Goal: Task Accomplishment & Management: Manage account settings

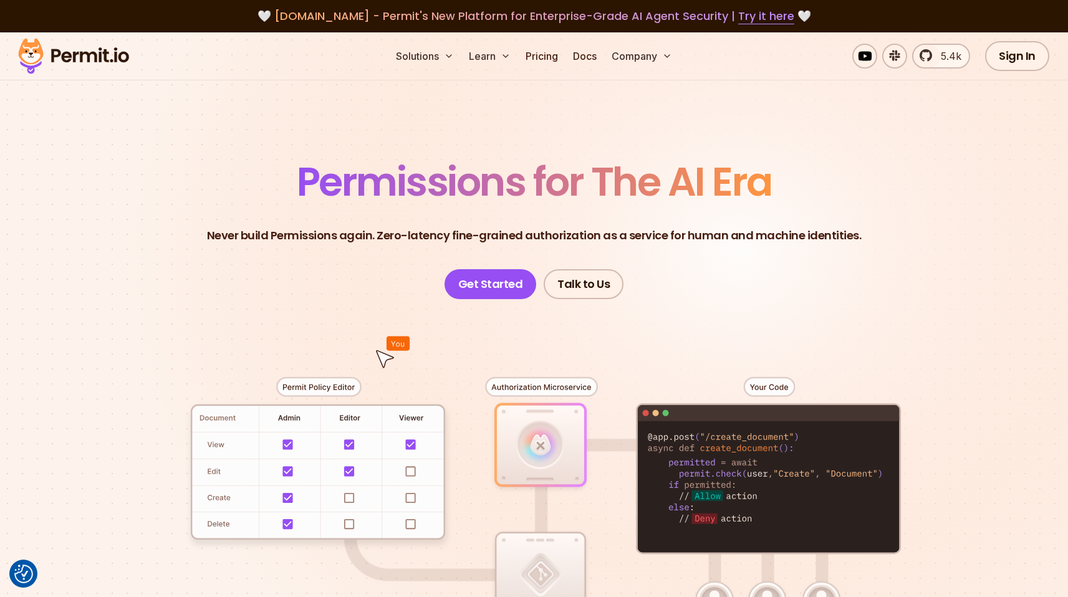
click at [1012, 38] on div "Solutions Learn Pricing Docs Company 5.4k Sign In Start Now" at bounding box center [534, 56] width 1068 height 48
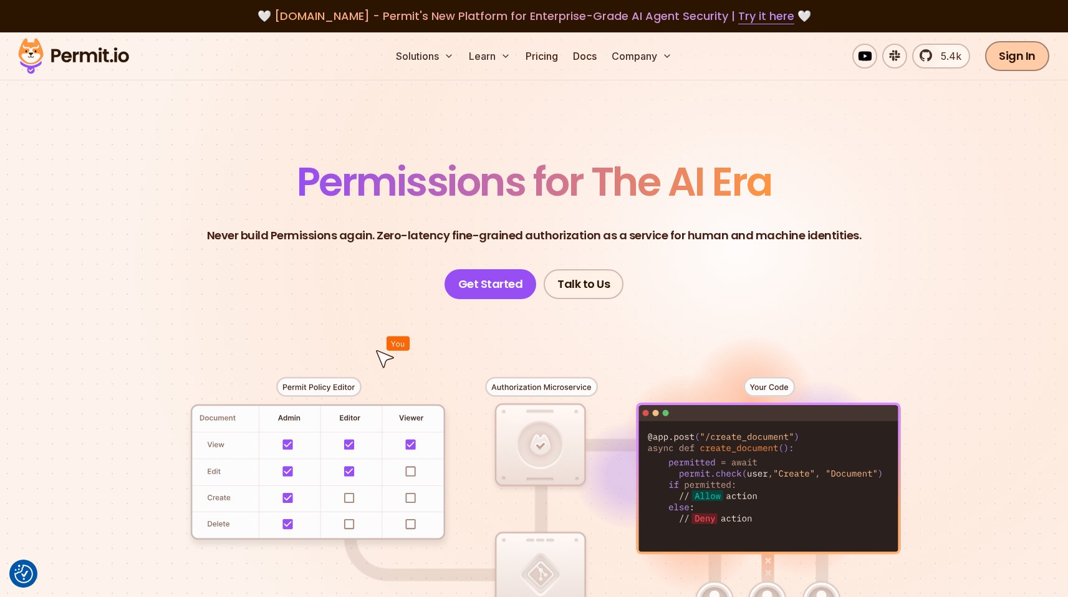
click at [1008, 59] on link "Sign In" at bounding box center [1017, 56] width 64 height 30
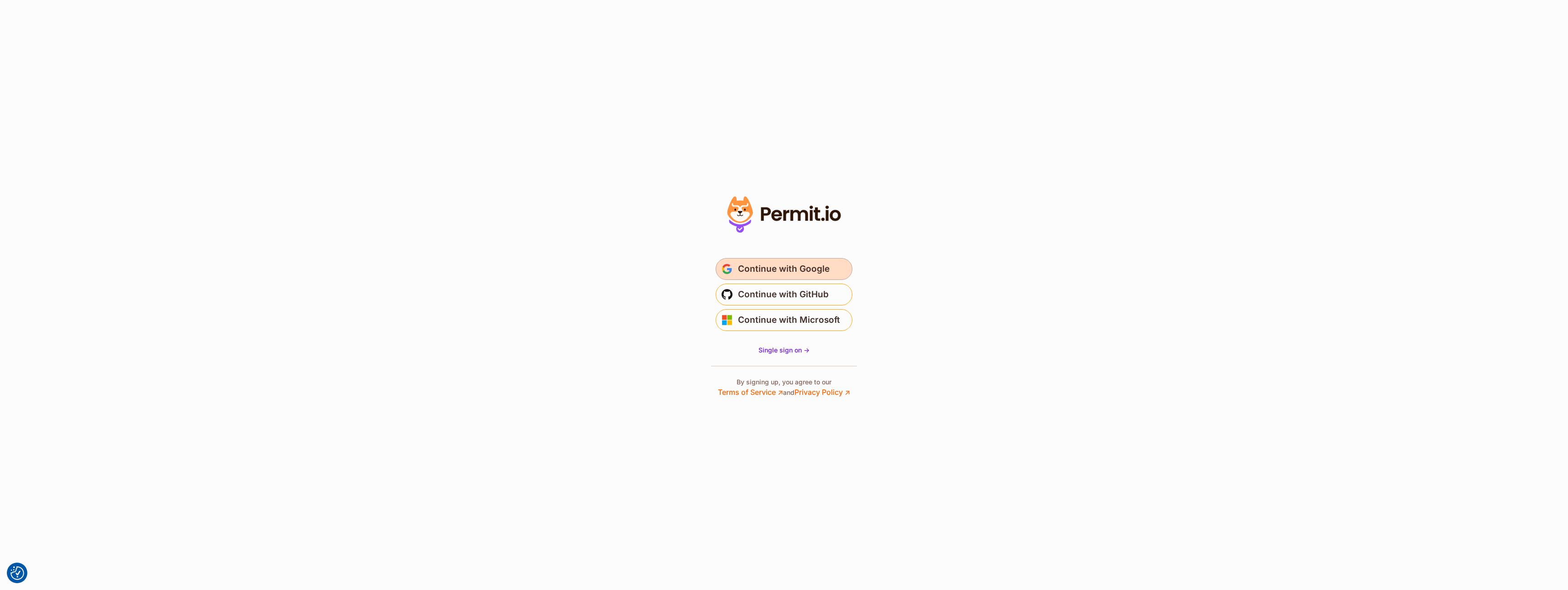
click at [787, 270] on span "Continue with Google" at bounding box center [784, 269] width 91 height 15
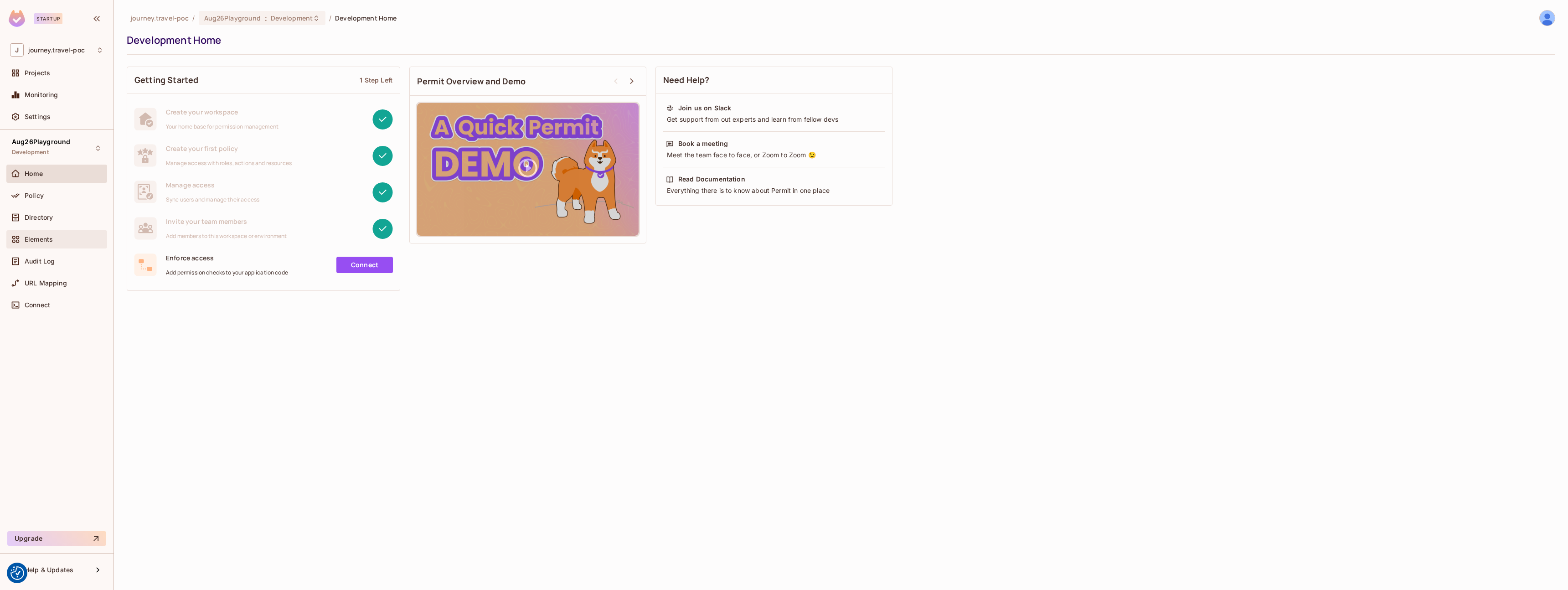
click at [49, 232] on div "Elements" at bounding box center [57, 239] width 101 height 18
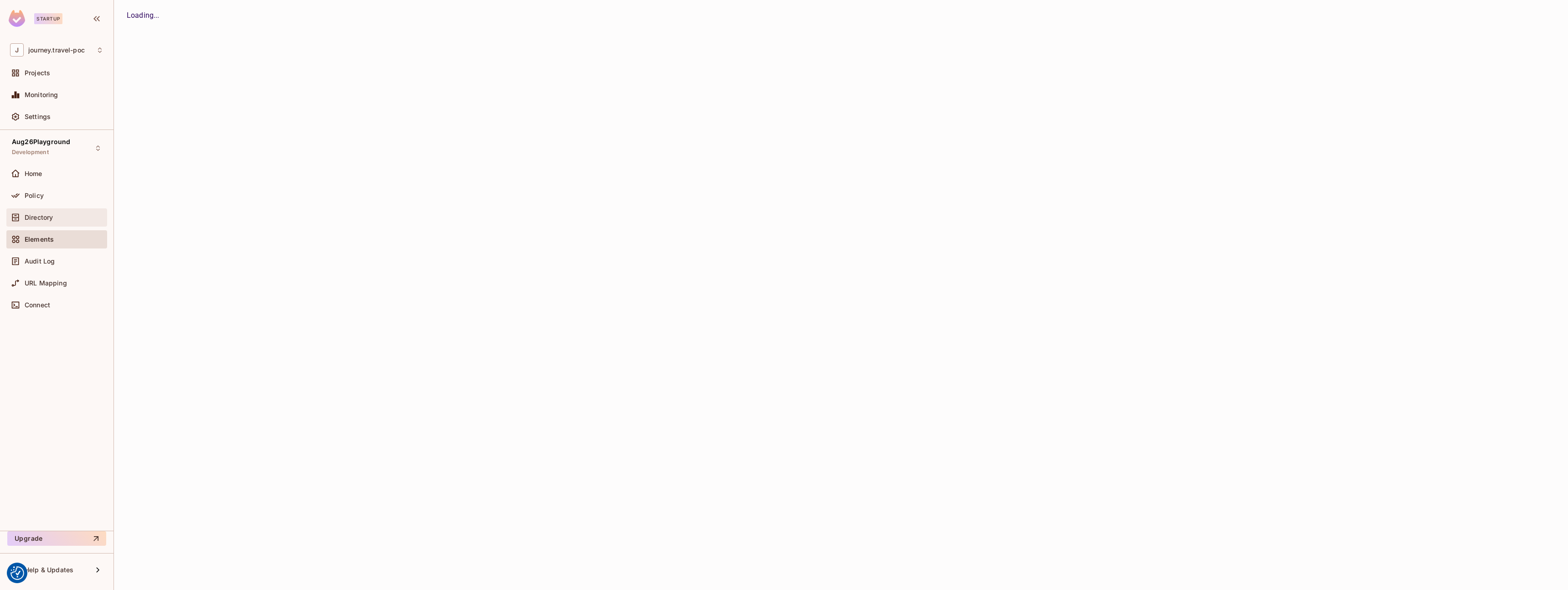
click at [48, 219] on span "Directory" at bounding box center [39, 217] width 29 height 7
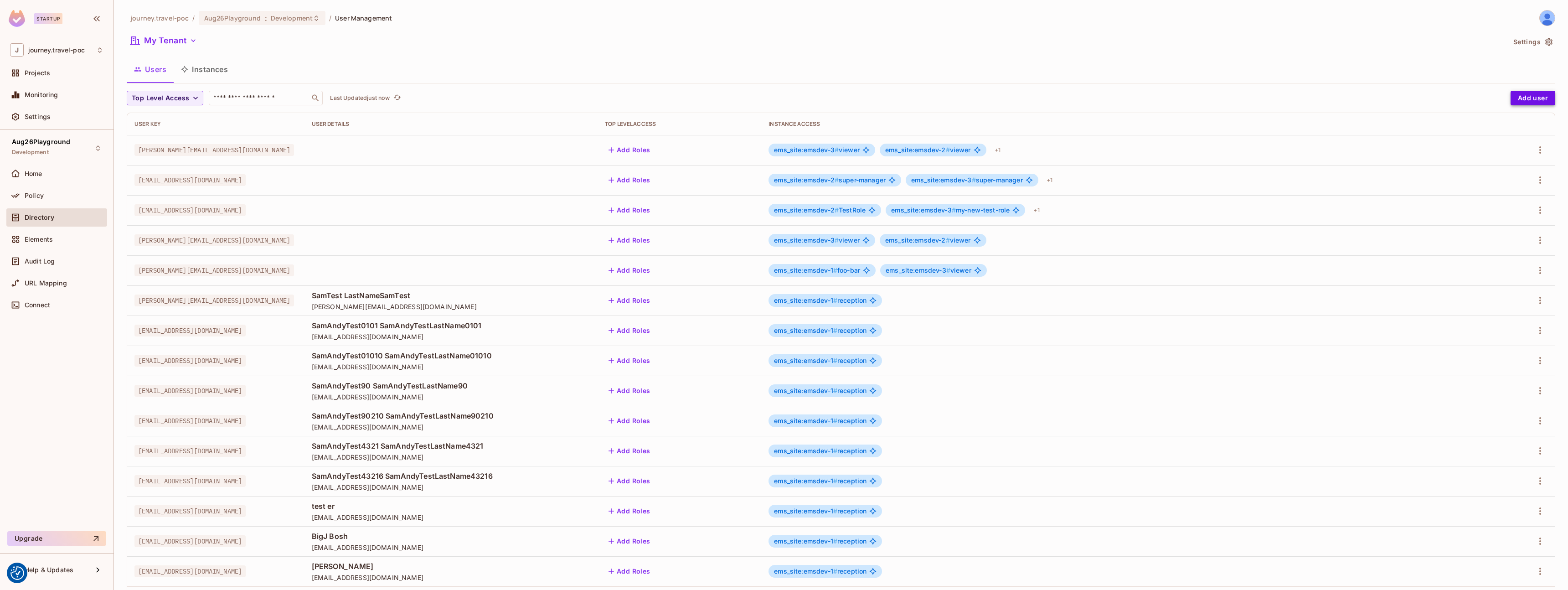
click at [1538, 94] on button "Add user" at bounding box center [1533, 98] width 45 height 15
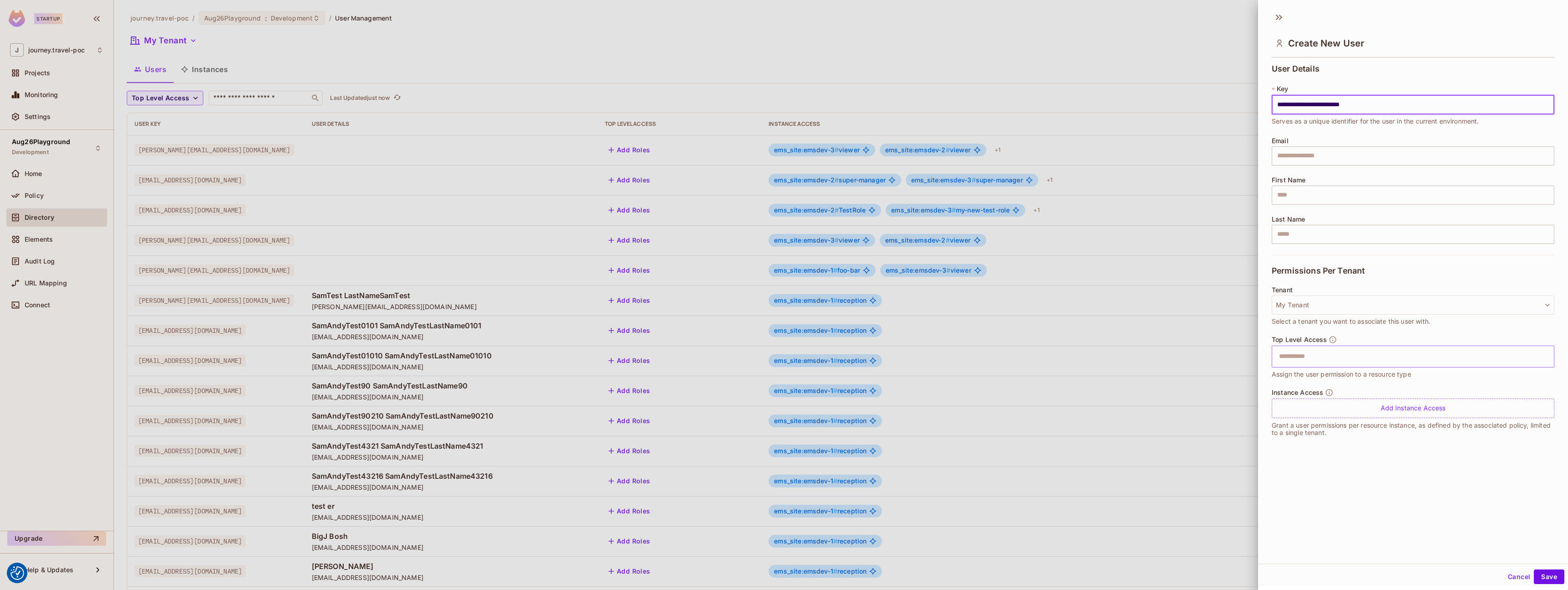
type input "**********"
click at [1403, 359] on input "text" at bounding box center [1405, 356] width 263 height 18
click at [1408, 317] on span "Select a tenant you want to associate this user with." at bounding box center [1351, 322] width 159 height 10
click at [1405, 306] on button "My Tenant" at bounding box center [1413, 305] width 283 height 19
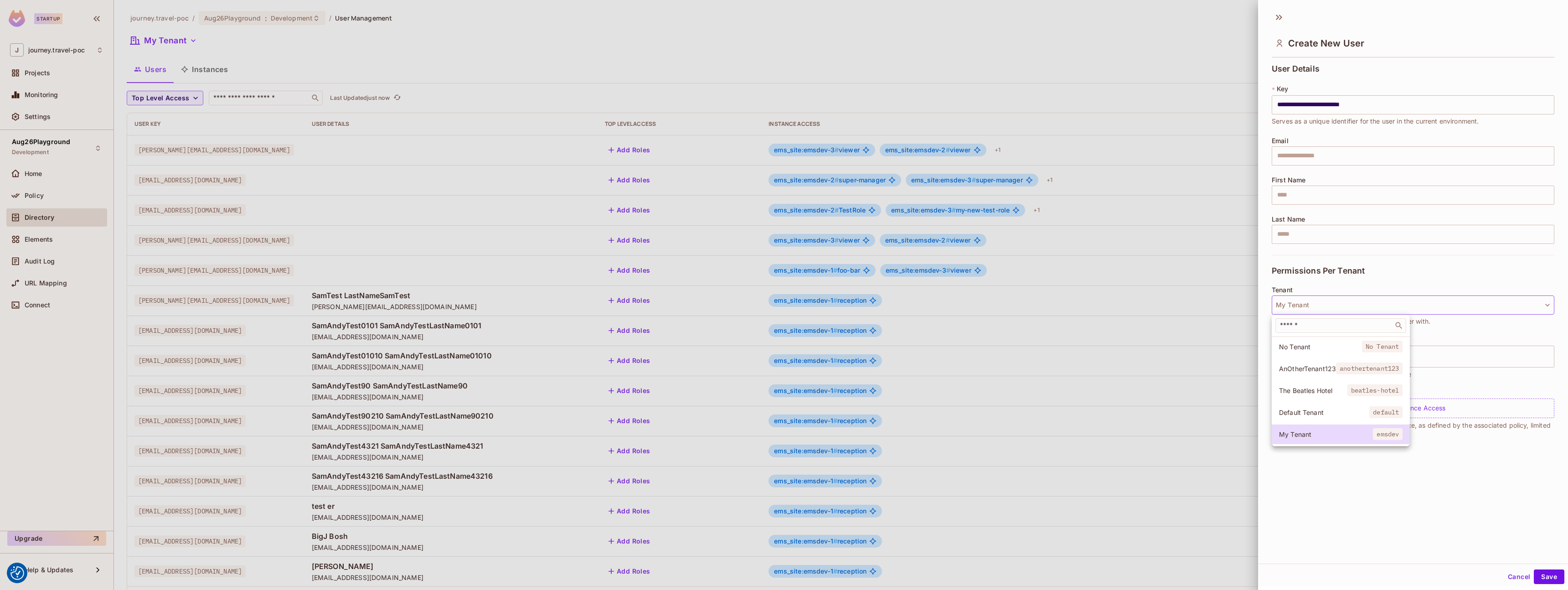
click at [1303, 390] on span "The Beatles Hotel" at bounding box center [1314, 390] width 69 height 9
click at [1336, 358] on input "text" at bounding box center [1405, 356] width 263 height 18
type input "*"
type input "**********"
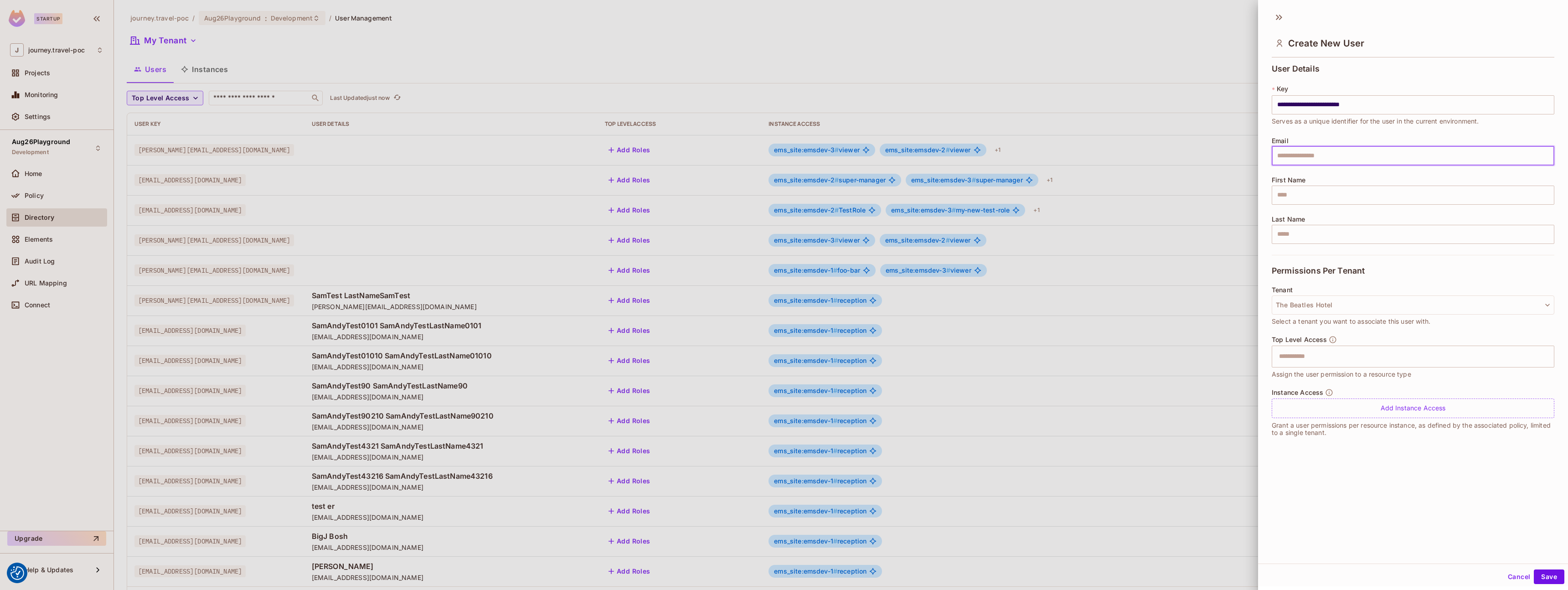
click at [1336, 158] on input "text" at bounding box center [1413, 156] width 283 height 19
click at [1507, 575] on button "Cancel" at bounding box center [1519, 577] width 30 height 15
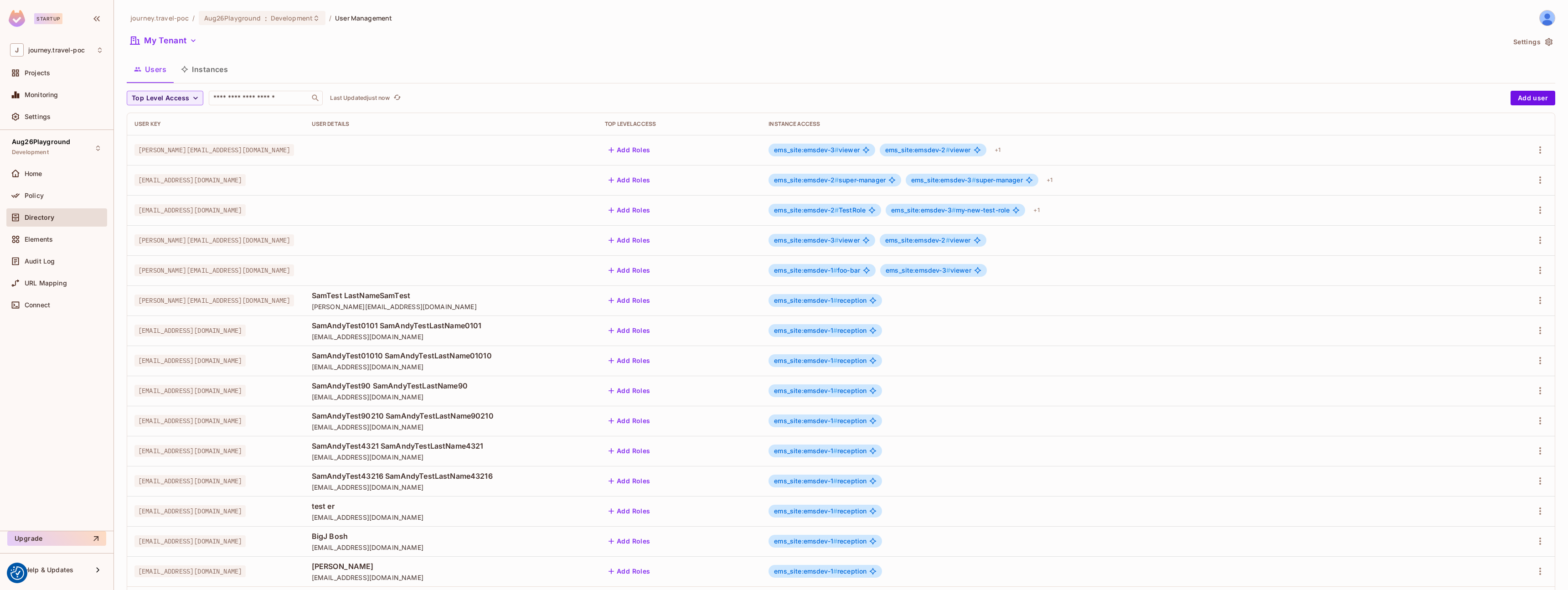
click at [921, 60] on div "Users Instances" at bounding box center [841, 69] width 1428 height 23
